Goal: Task Accomplishment & Management: Complete application form

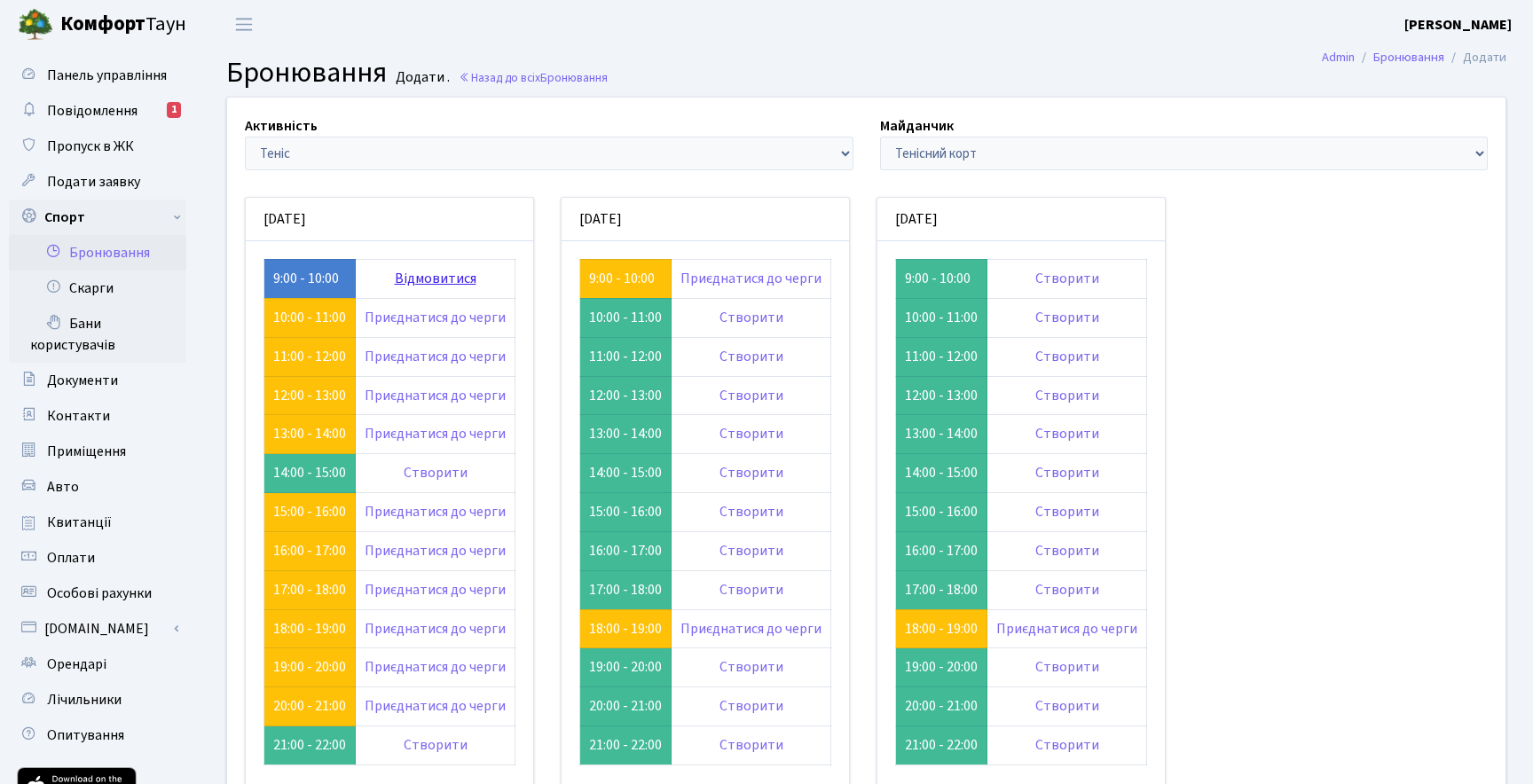
click at [449, 282] on link "Відмовитися" at bounding box center [435, 278] width 81 height 19
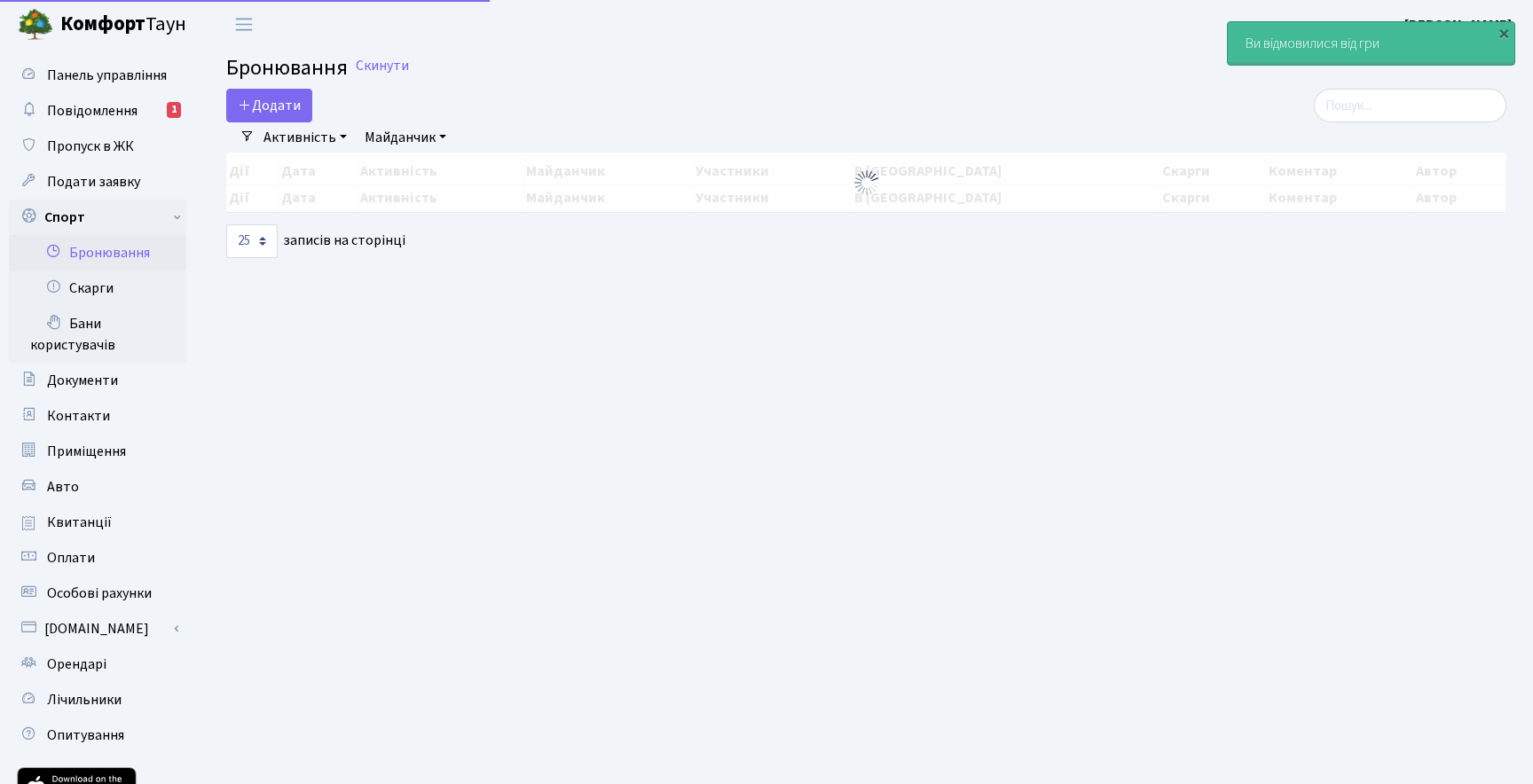
select select "25"
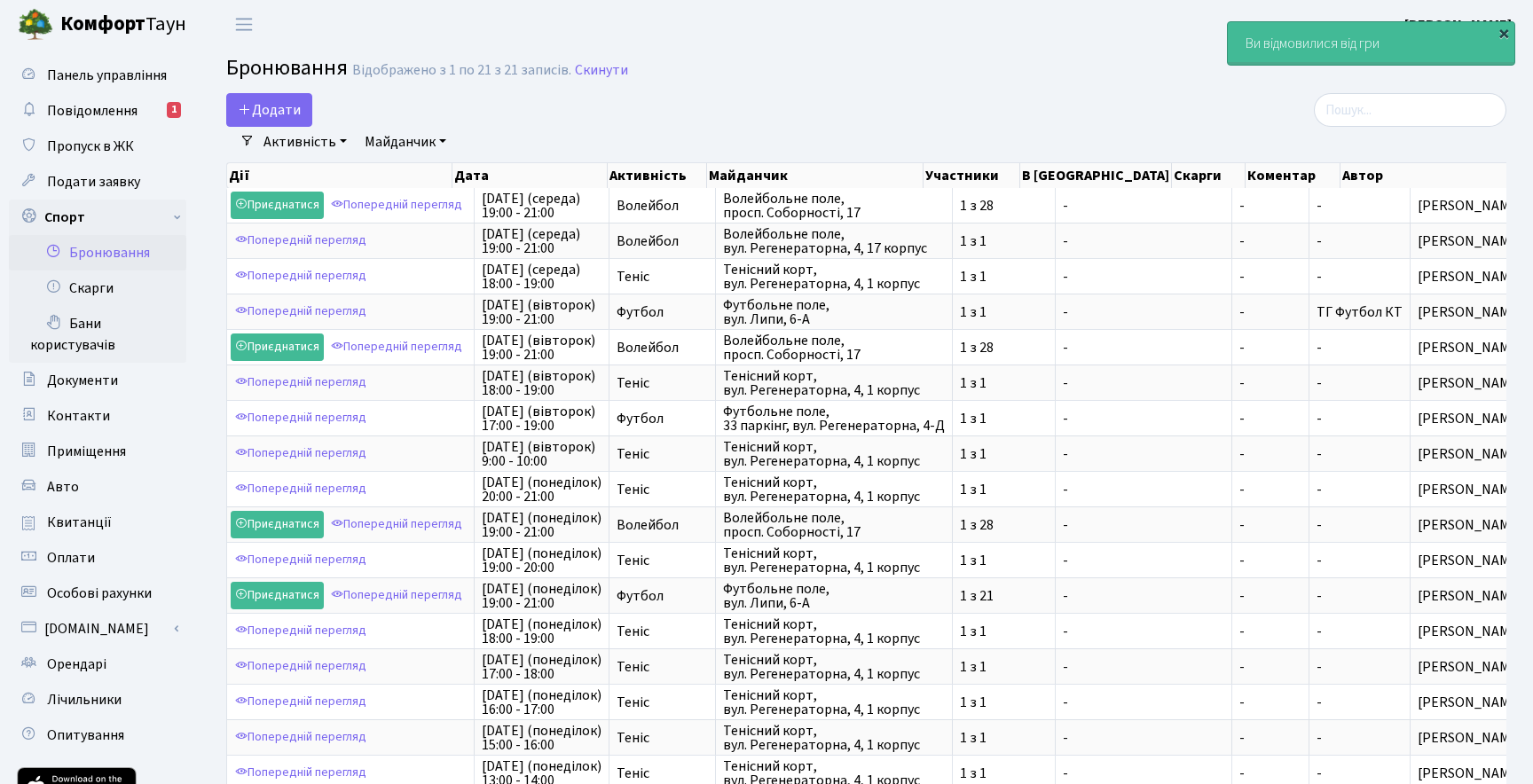
click at [1511, 31] on div "×" at bounding box center [1503, 33] width 17 height 17
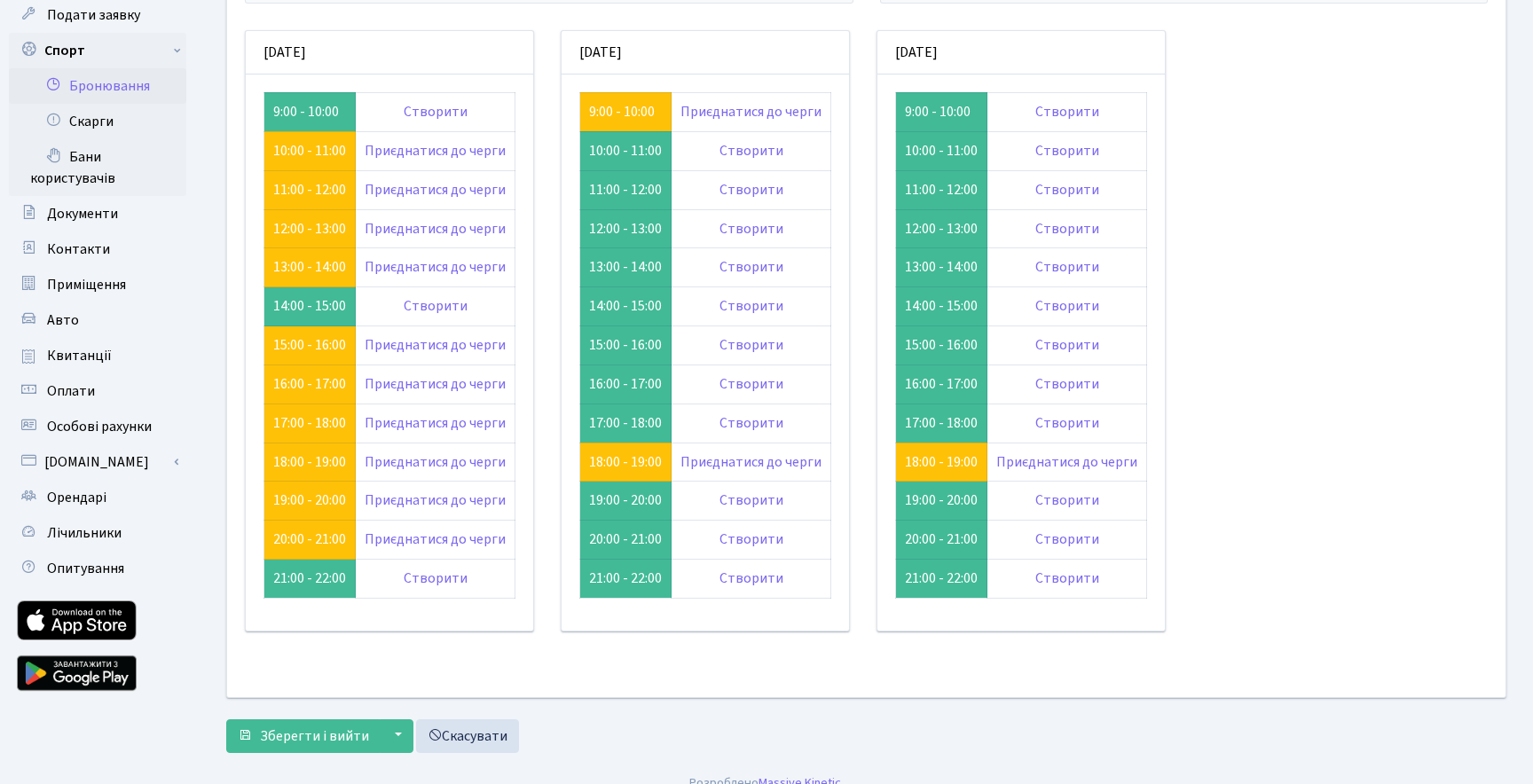
scroll to position [181, 0]
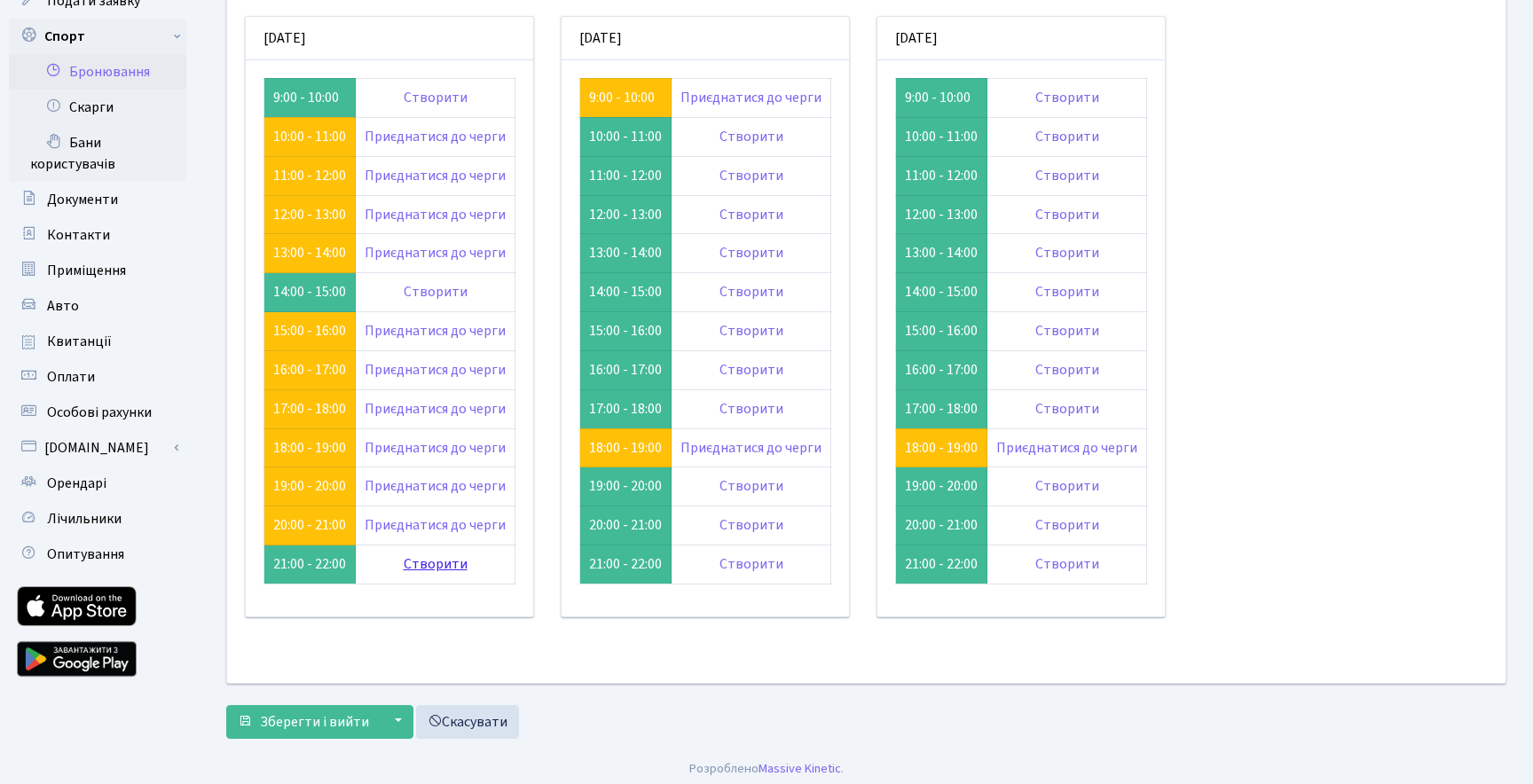
click at [422, 561] on link "Створити" at bounding box center [435, 564] width 64 height 19
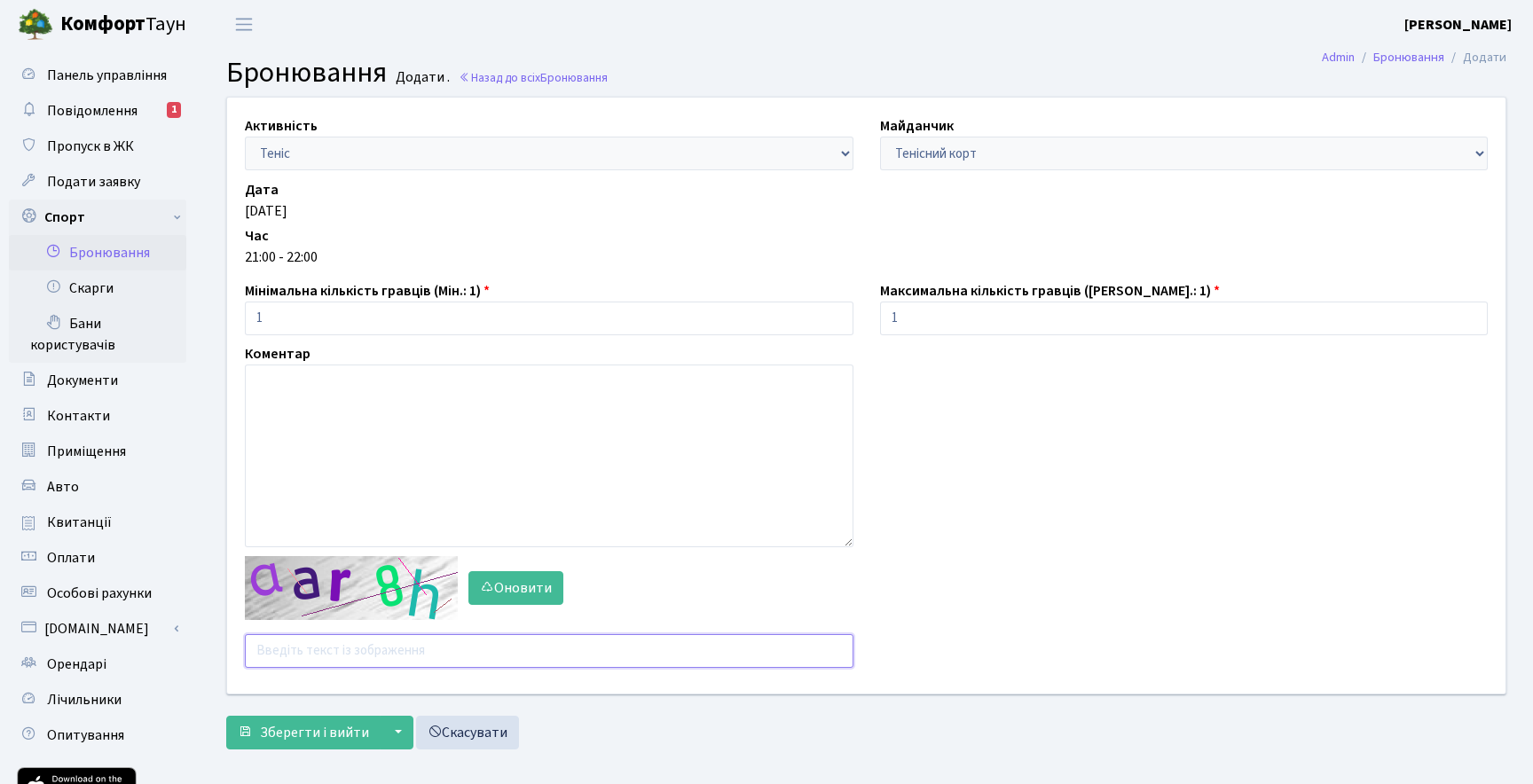
click at [385, 645] on input "text" at bounding box center [549, 650] width 609 height 34
type input "xbtiz"
click at [306, 725] on span "Зберегти і вийти" at bounding box center [314, 733] width 110 height 19
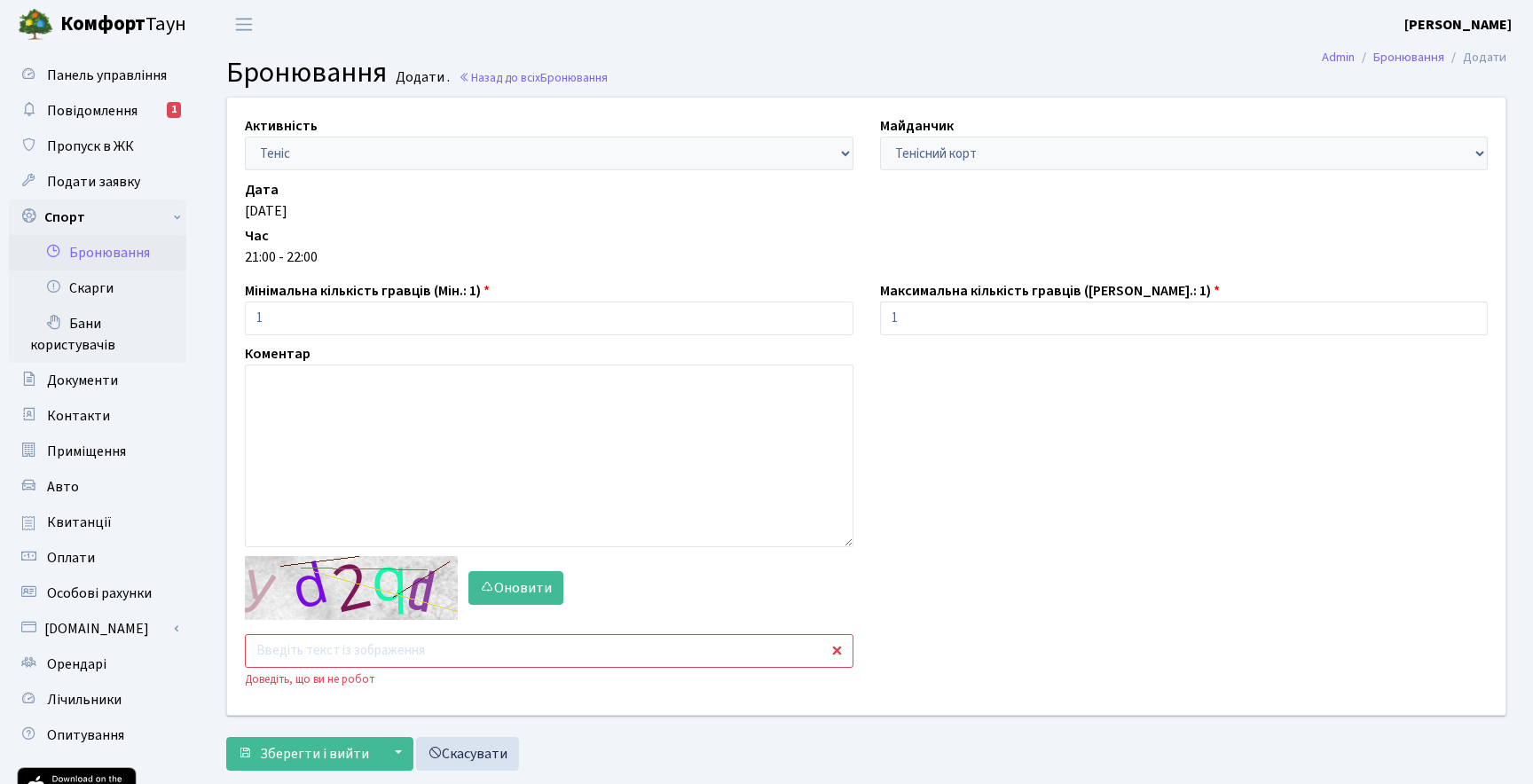
click at [333, 650] on input "text" at bounding box center [549, 650] width 609 height 34
type input "m6jtm"
click at [322, 752] on span "Зберегти і вийти" at bounding box center [314, 753] width 110 height 19
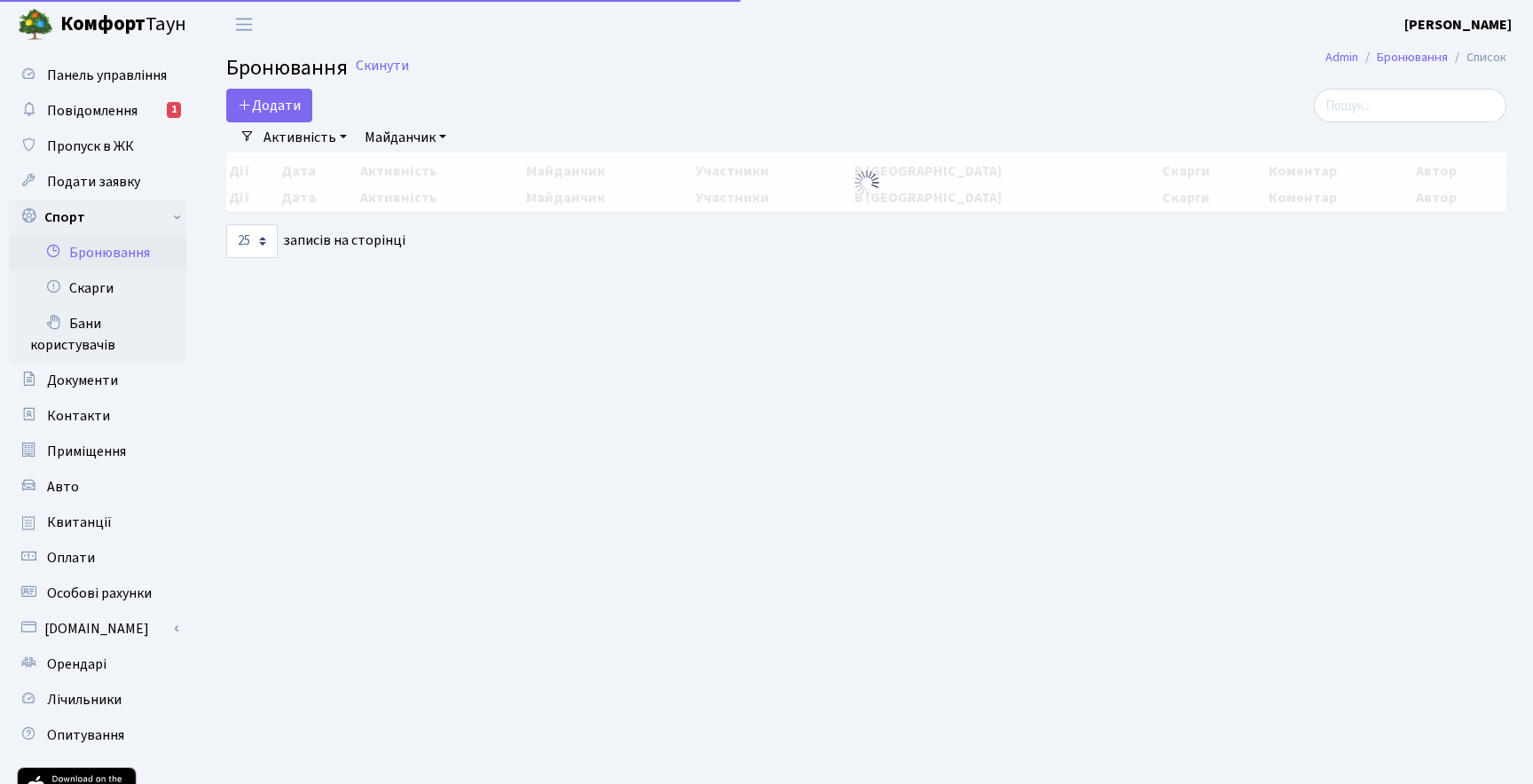
select select "25"
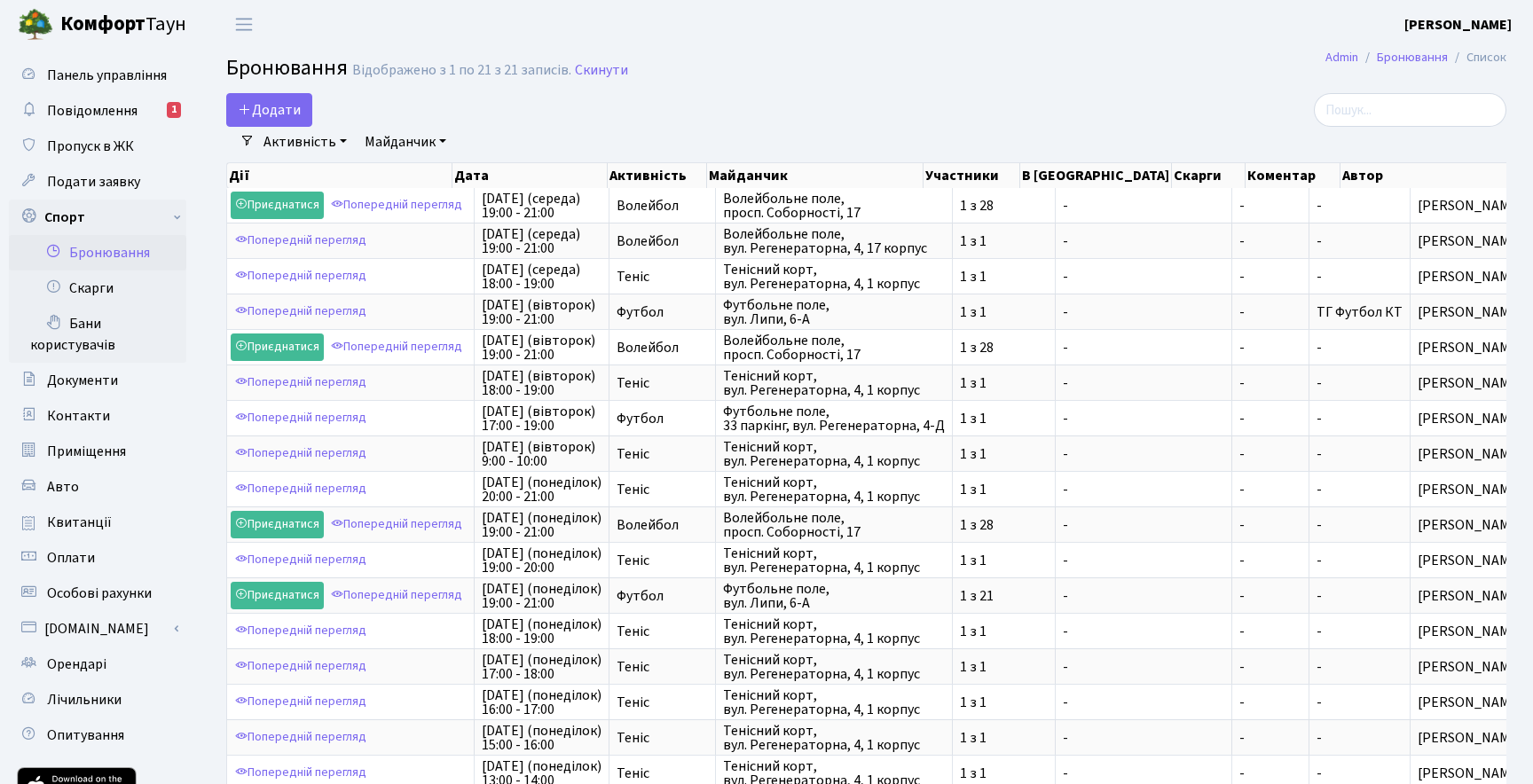
click at [128, 260] on link "Бронювання" at bounding box center [97, 252] width 177 height 36
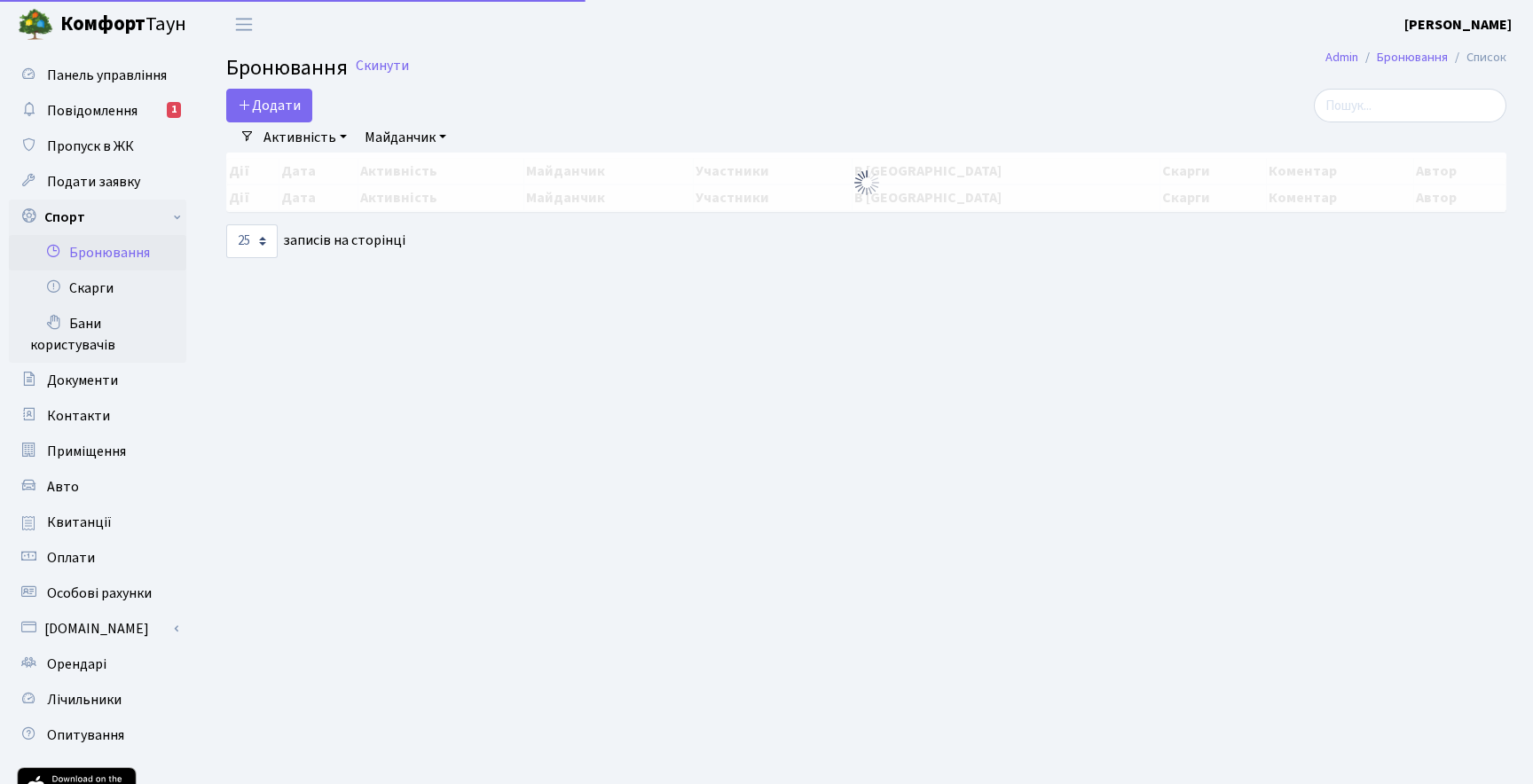
select select "25"
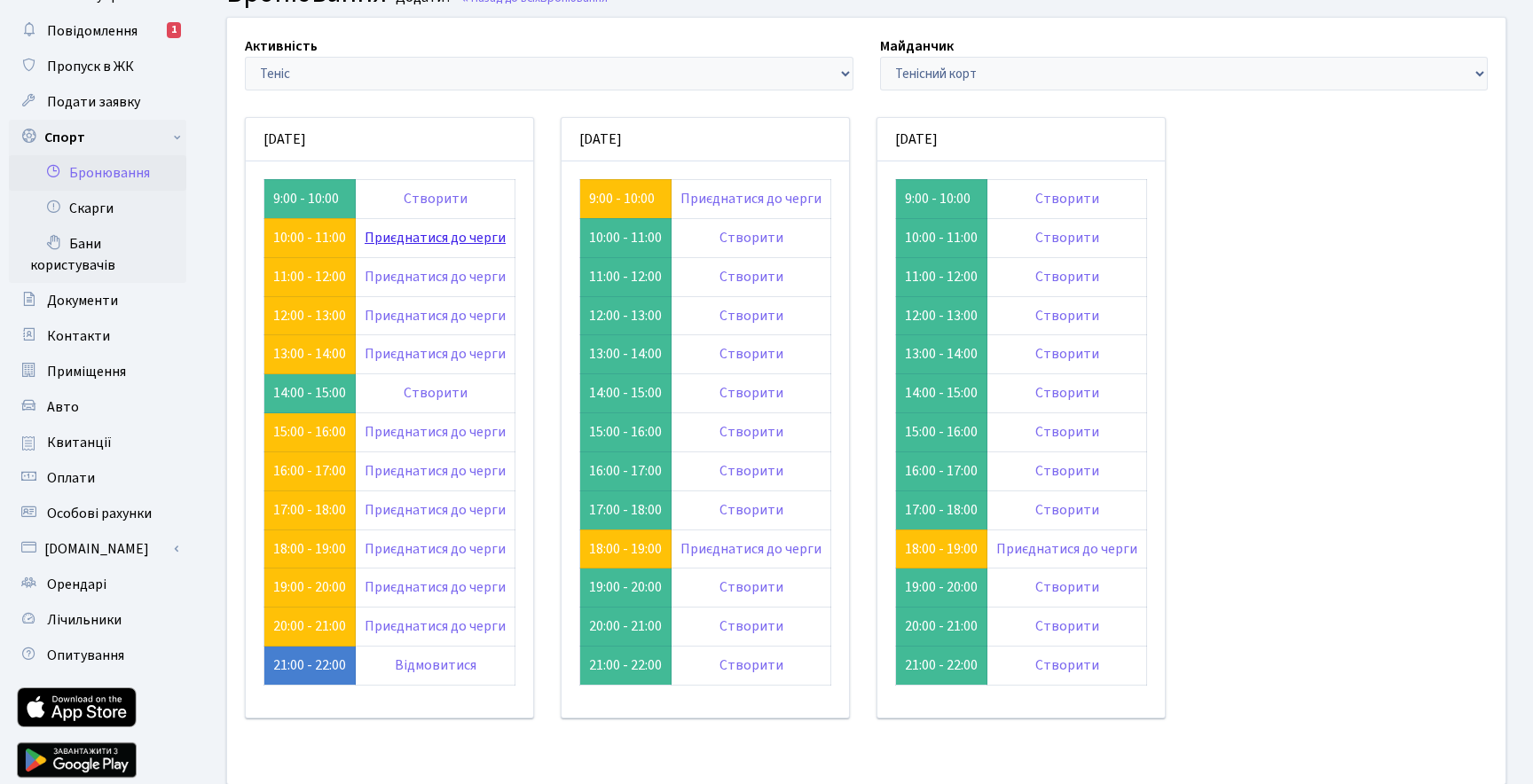
scroll to position [81, 0]
